Goal: Task Accomplishment & Management: Manage account settings

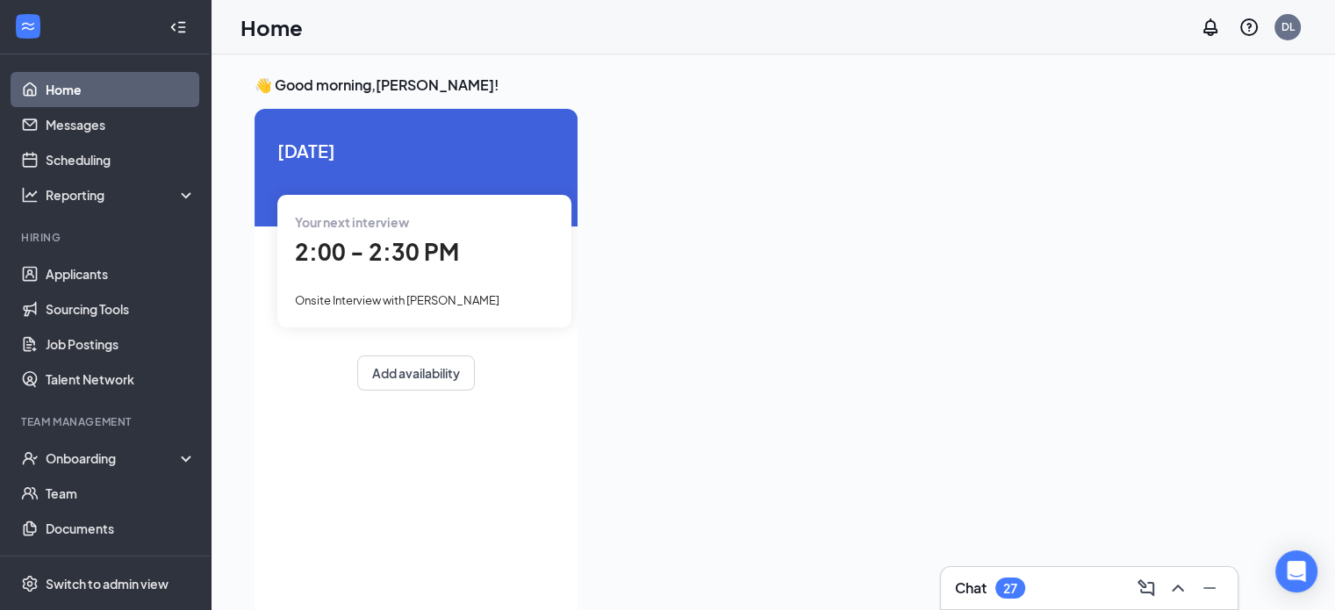
click at [116, 94] on link "Home" at bounding box center [121, 89] width 150 height 35
drag, startPoint x: 85, startPoint y: 455, endPoint x: 102, endPoint y: 442, distance: 20.7
click at [86, 455] on div "Onboarding" at bounding box center [113, 458] width 135 height 18
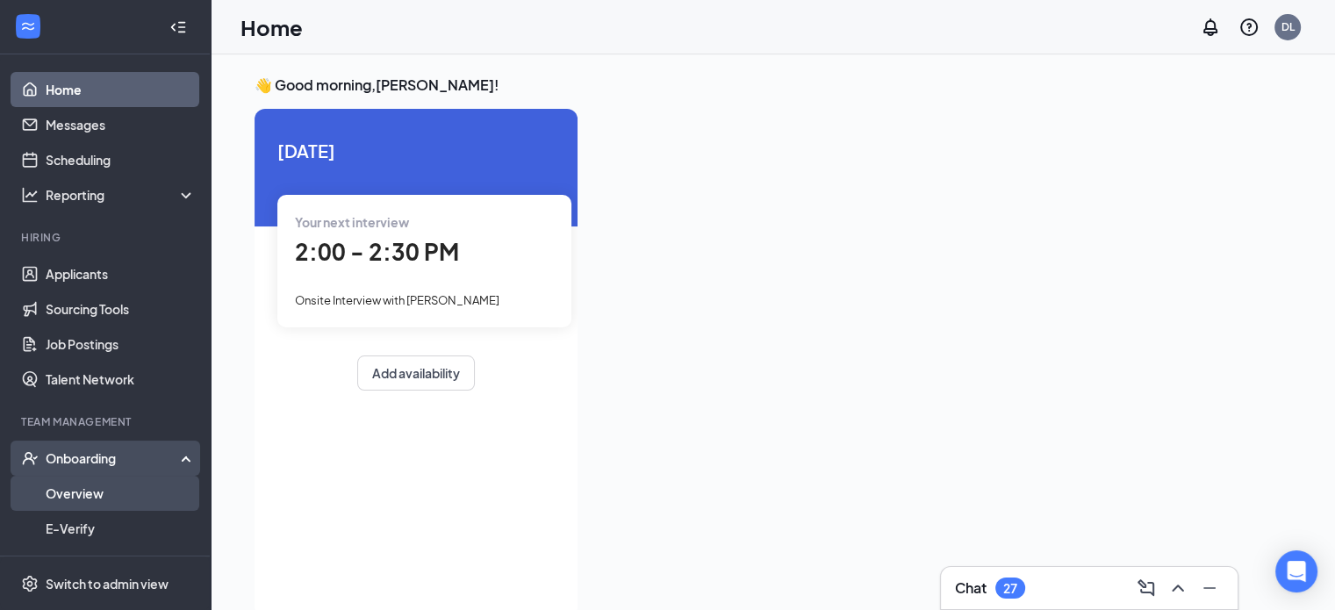
click at [111, 491] on link "Overview" at bounding box center [121, 493] width 150 height 35
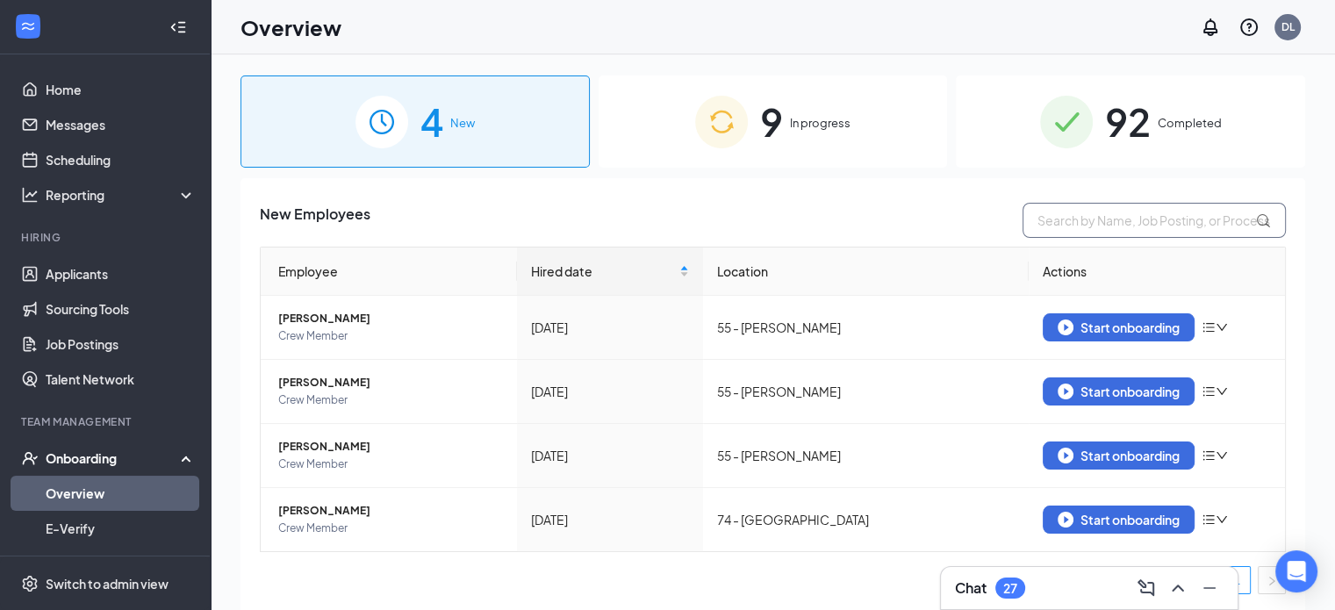
click at [1155, 223] on input "text" at bounding box center [1153, 220] width 263 height 35
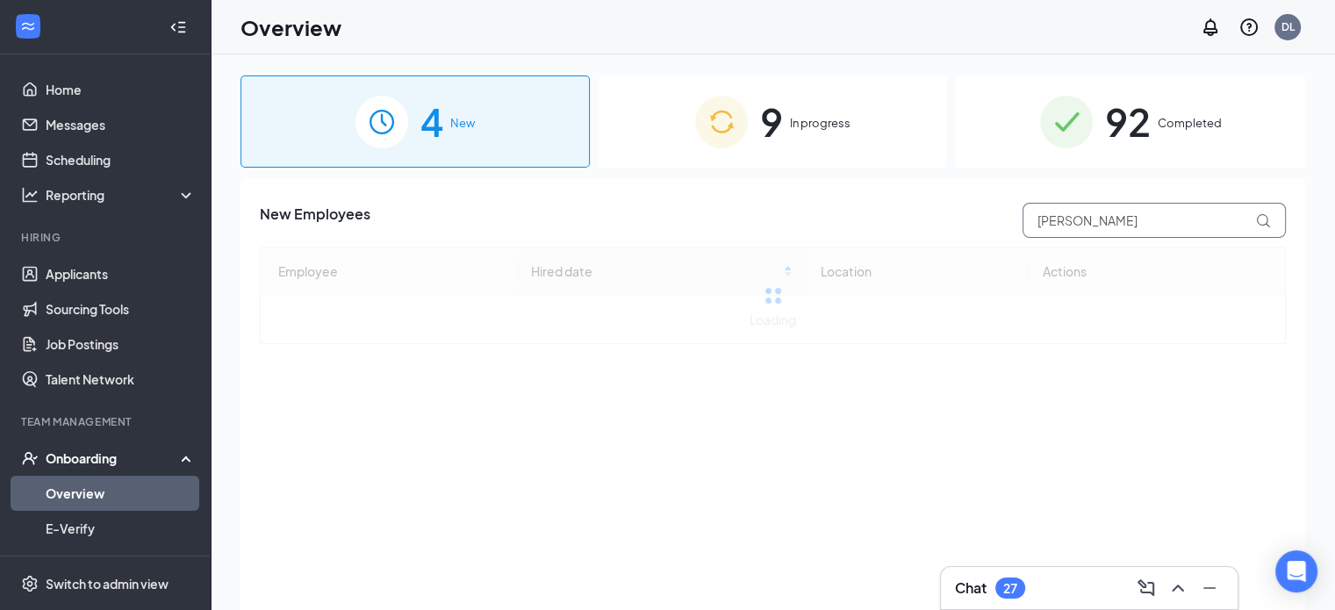
drag, startPoint x: 1273, startPoint y: 214, endPoint x: 1248, endPoint y: 220, distance: 25.3
click at [1266, 216] on span at bounding box center [1268, 220] width 24 height 15
click at [1250, 219] on input "[PERSON_NAME]" at bounding box center [1153, 220] width 263 height 35
click at [1266, 217] on icon at bounding box center [1263, 220] width 15 height 15
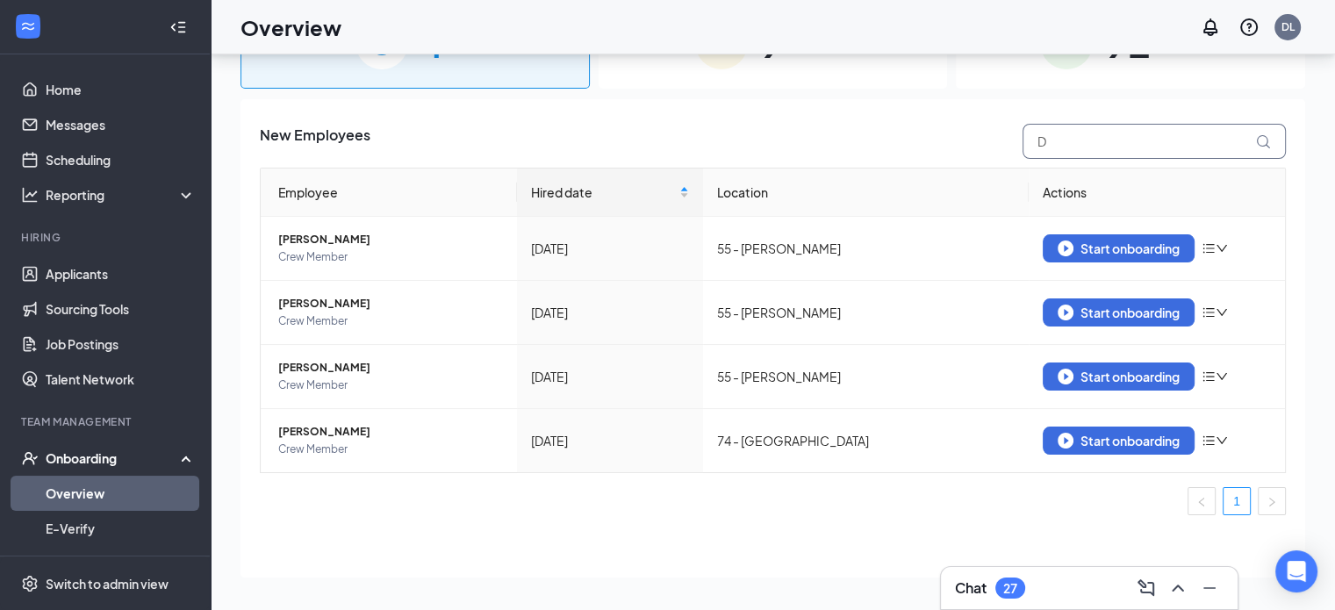
type input "D"
click at [1256, 140] on icon at bounding box center [1263, 141] width 15 height 15
click at [1256, 137] on icon at bounding box center [1263, 141] width 15 height 15
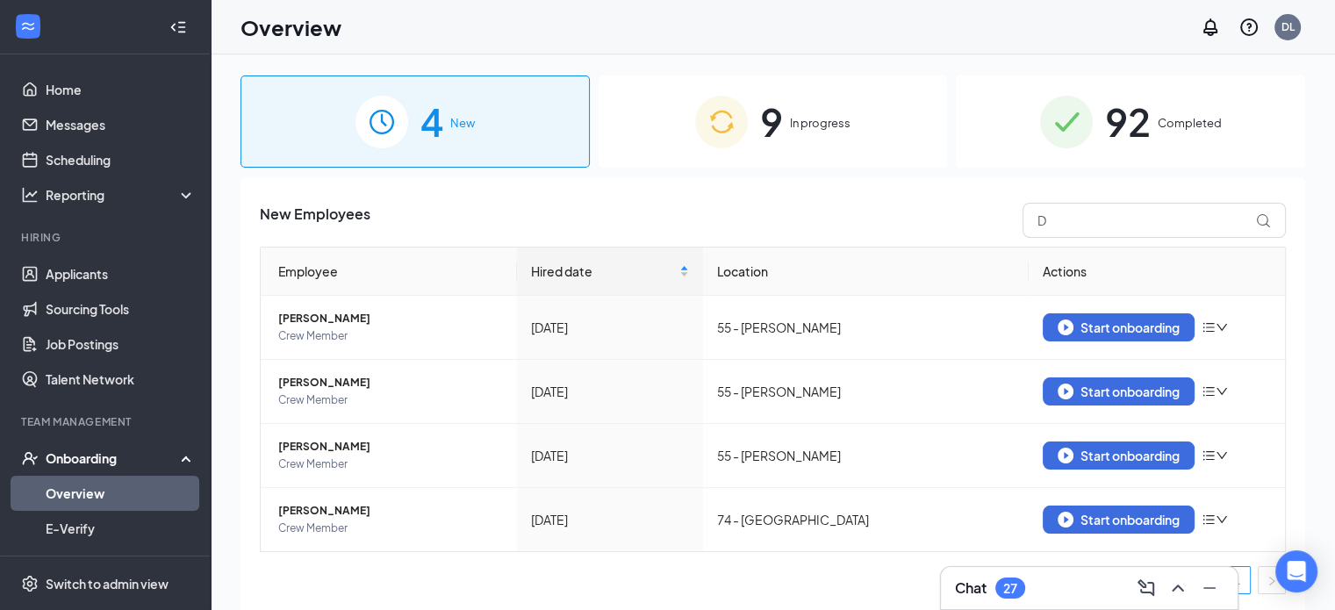
click at [769, 114] on span "9" at bounding box center [771, 121] width 23 height 61
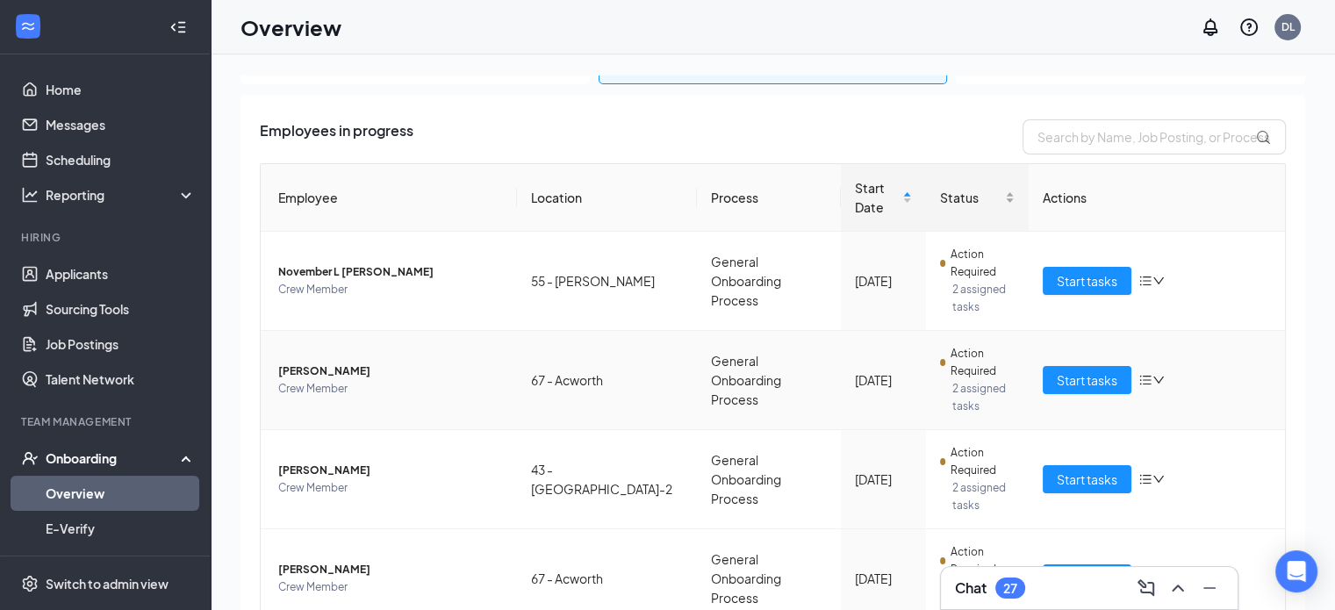
scroll to position [88, 0]
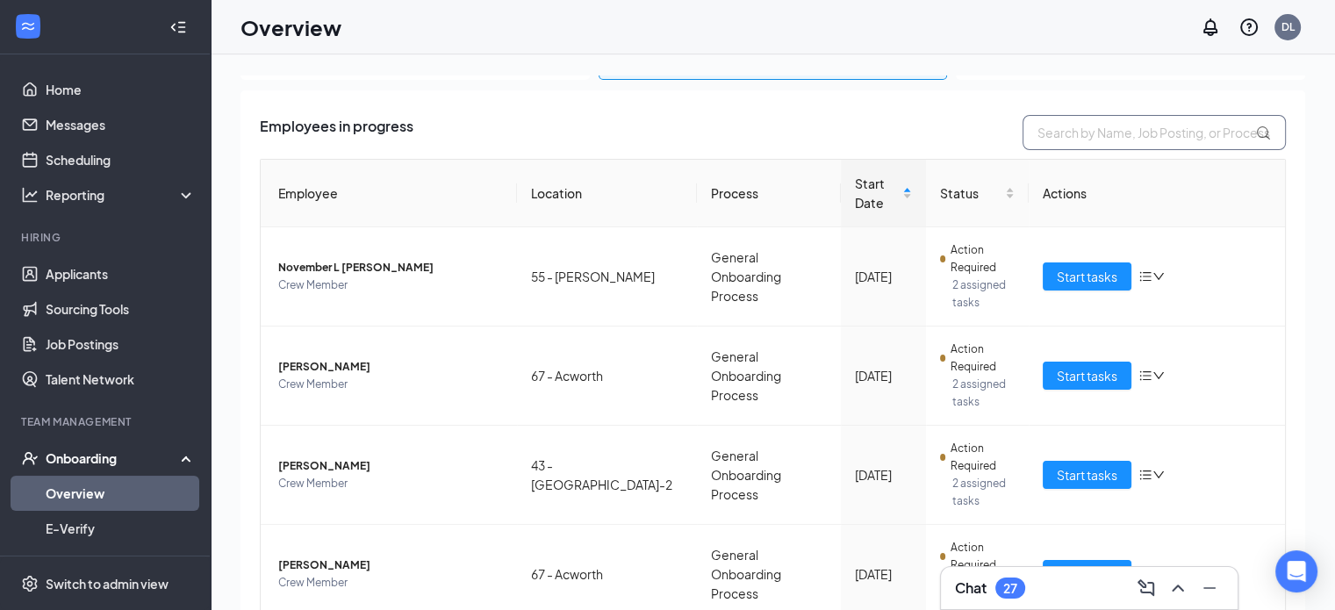
click at [1029, 129] on input "text" at bounding box center [1153, 132] width 263 height 35
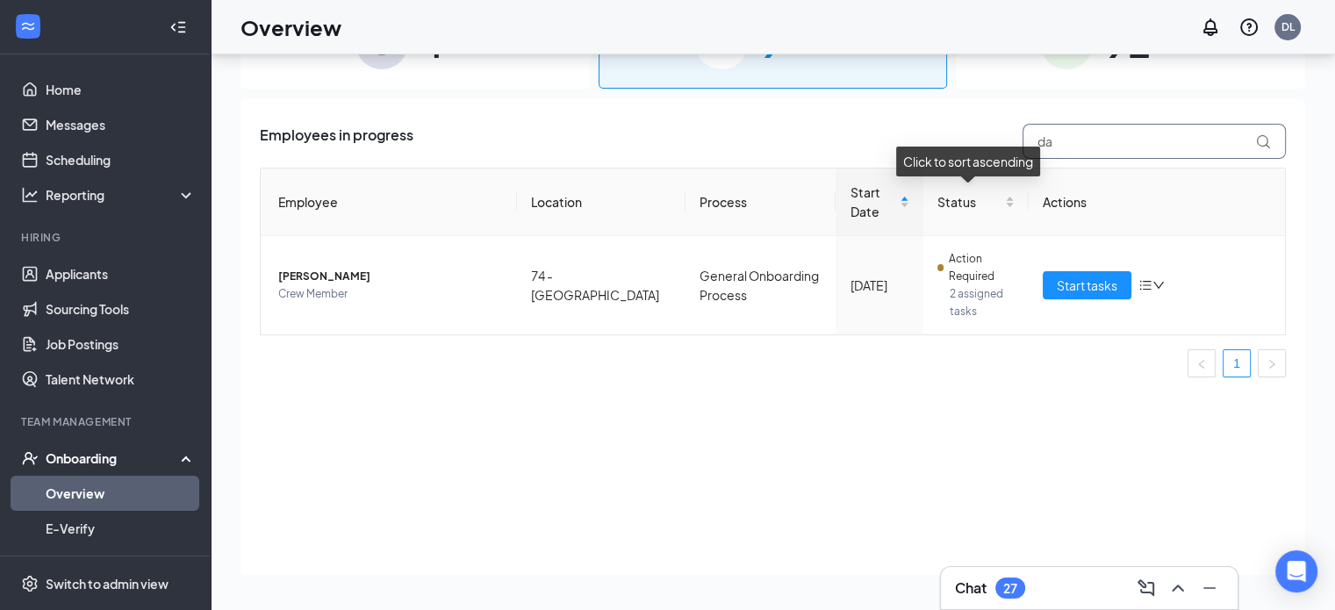
type input "da"
click at [927, 152] on div "Click to sort ascending" at bounding box center [968, 162] width 144 height 30
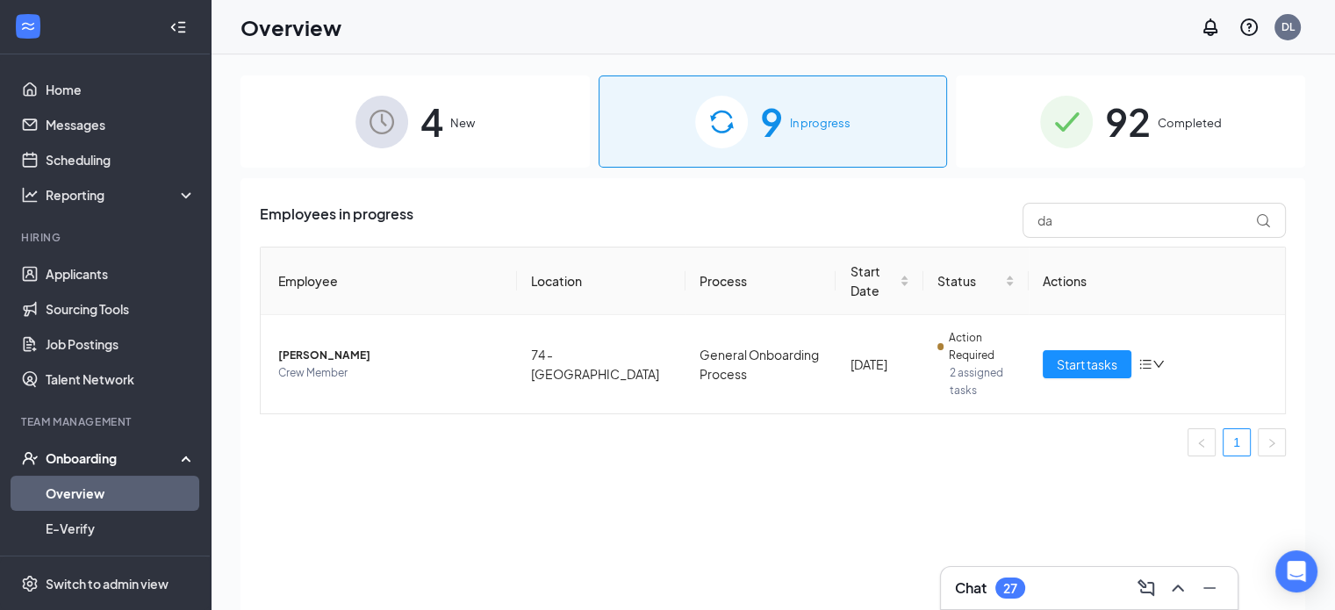
click at [808, 118] on span "In progress" at bounding box center [820, 123] width 61 height 18
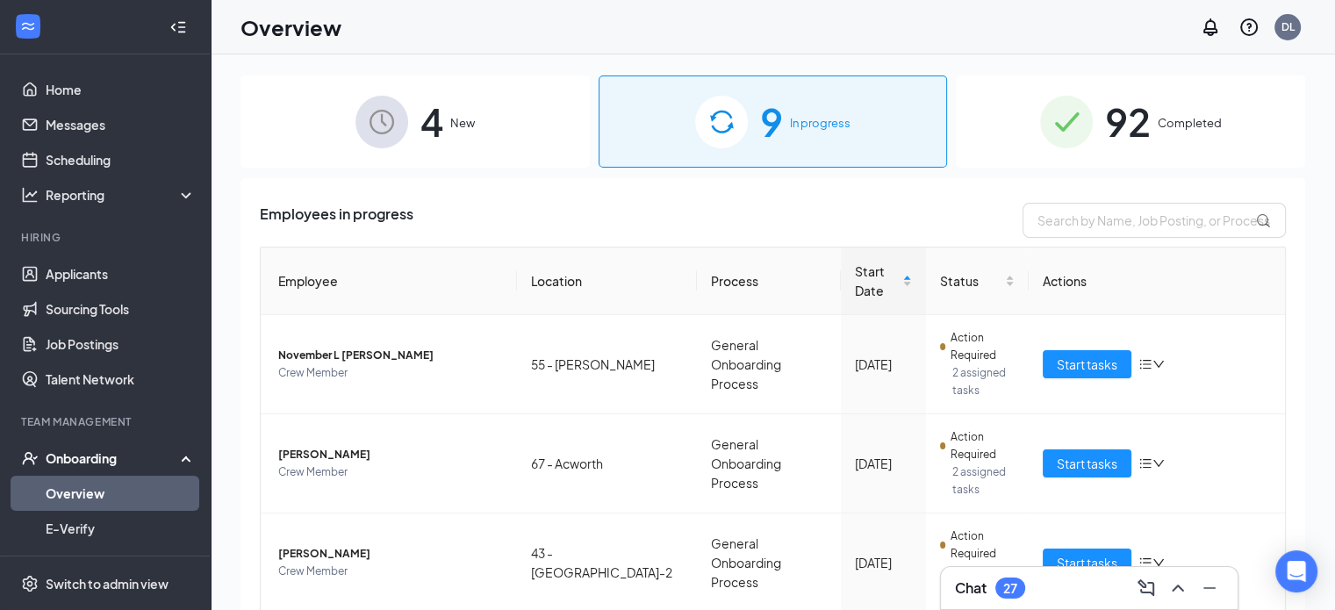
drag, startPoint x: 1145, startPoint y: 132, endPoint x: 1137, endPoint y: 126, distance: 10.7
click at [1145, 133] on div "92 Completed" at bounding box center [1130, 121] width 349 height 92
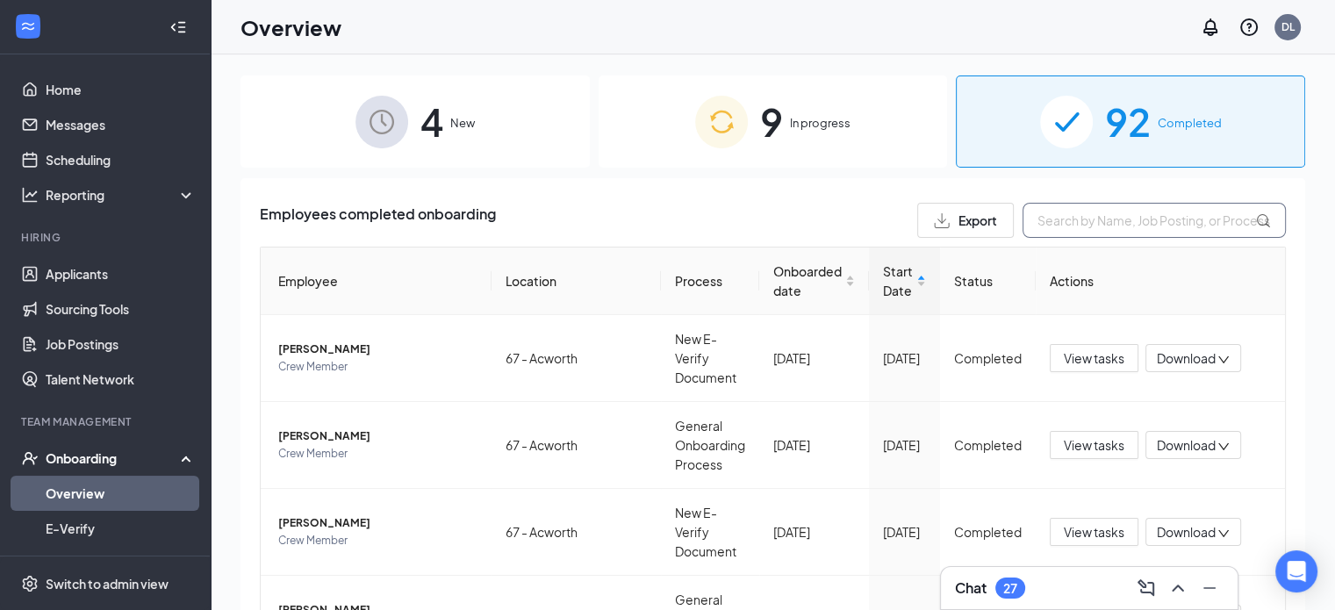
click at [1084, 225] on input "text" at bounding box center [1153, 220] width 263 height 35
click at [1057, 221] on input "da" at bounding box center [1153, 220] width 263 height 35
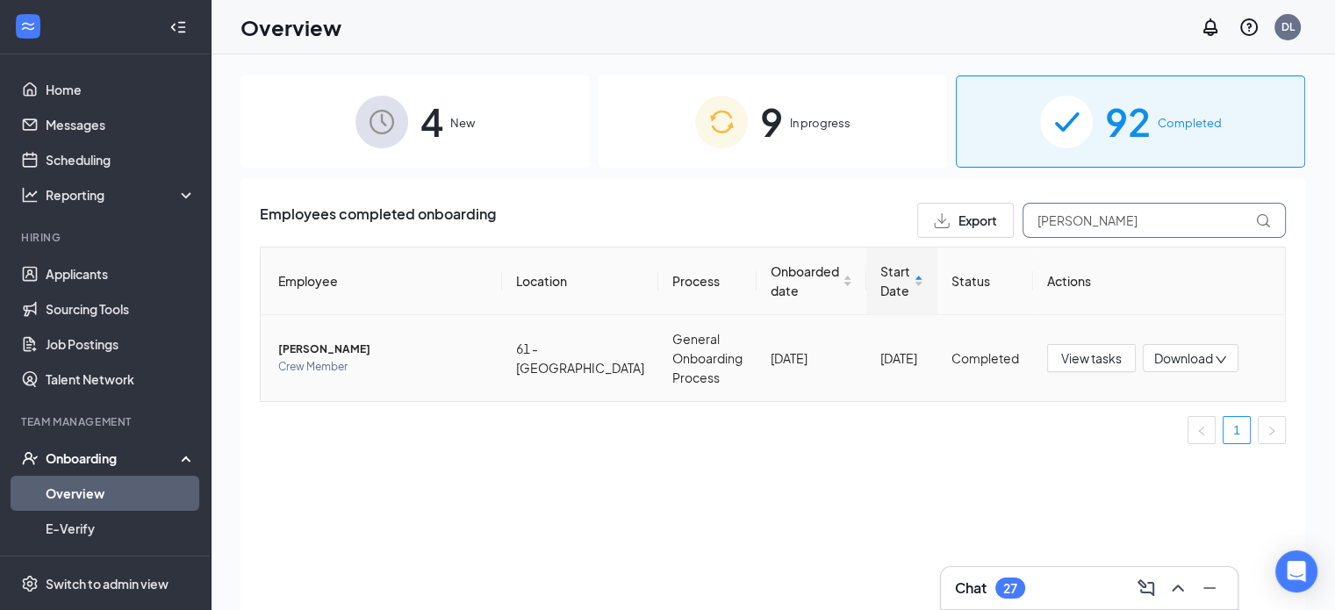
type input "[PERSON_NAME]"
click at [319, 361] on span "Crew Member" at bounding box center [383, 367] width 210 height 18
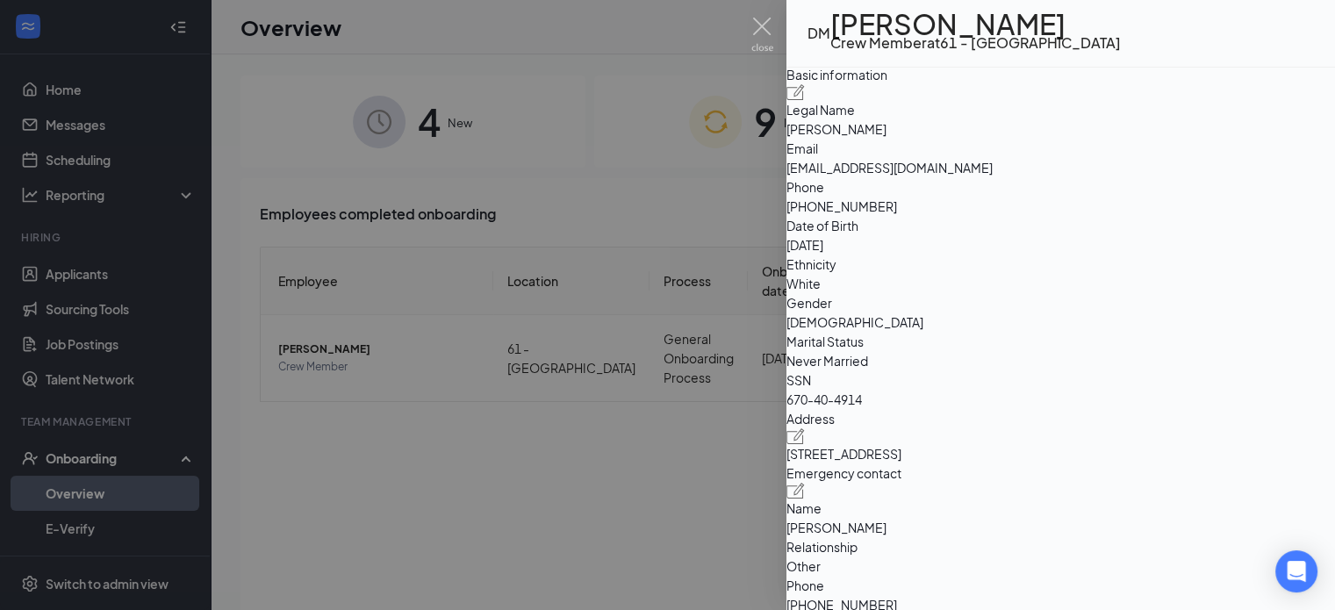
scroll to position [351, 0]
